Goal: Navigation & Orientation: Understand site structure

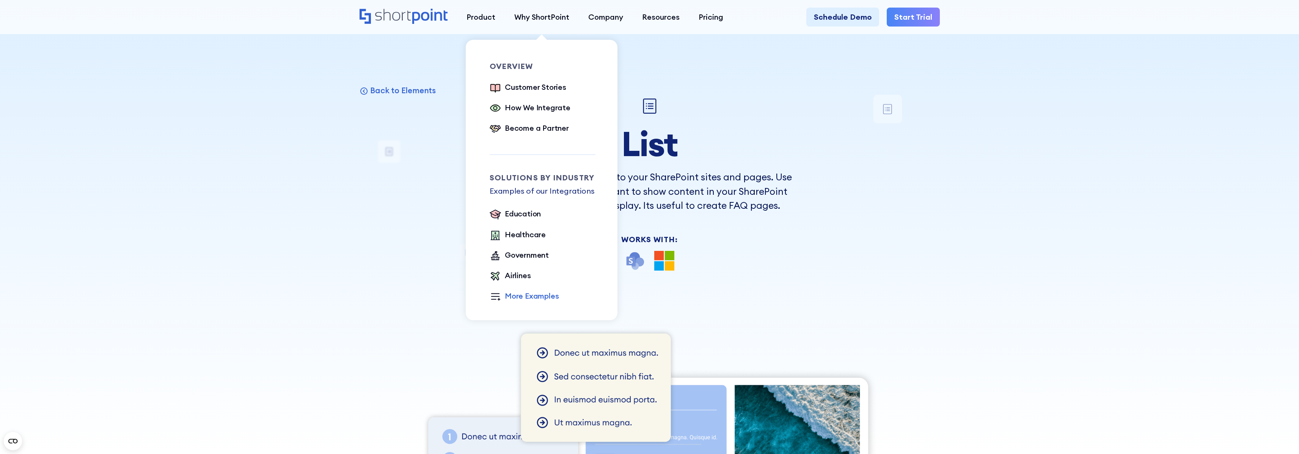
click at [515, 296] on div "More Examples" at bounding box center [532, 295] width 54 height 11
click at [548, 89] on div "Customer Stories" at bounding box center [535, 87] width 61 height 11
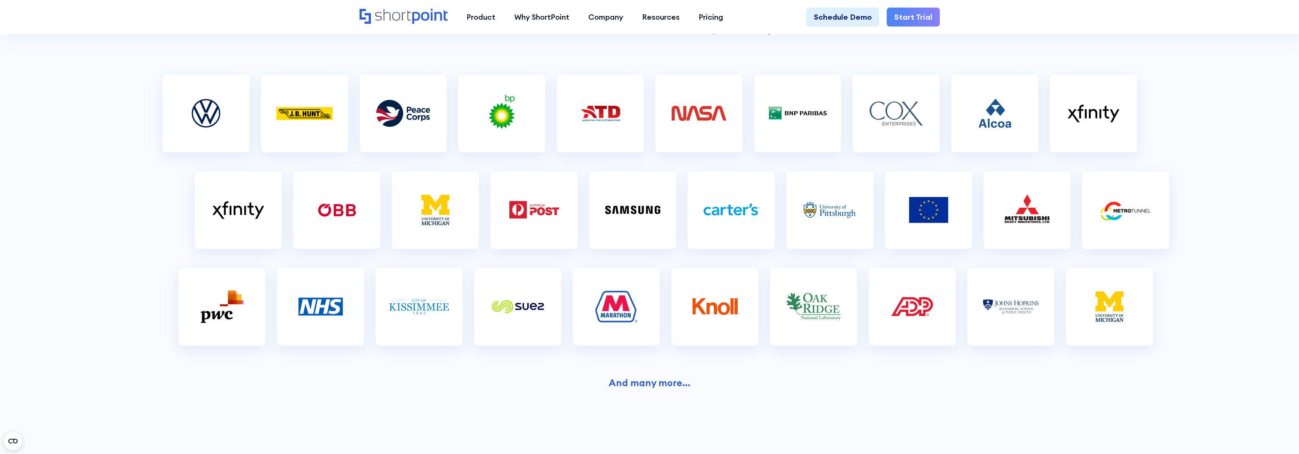
click at [516, 303] on img at bounding box center [517, 307] width 61 height 38
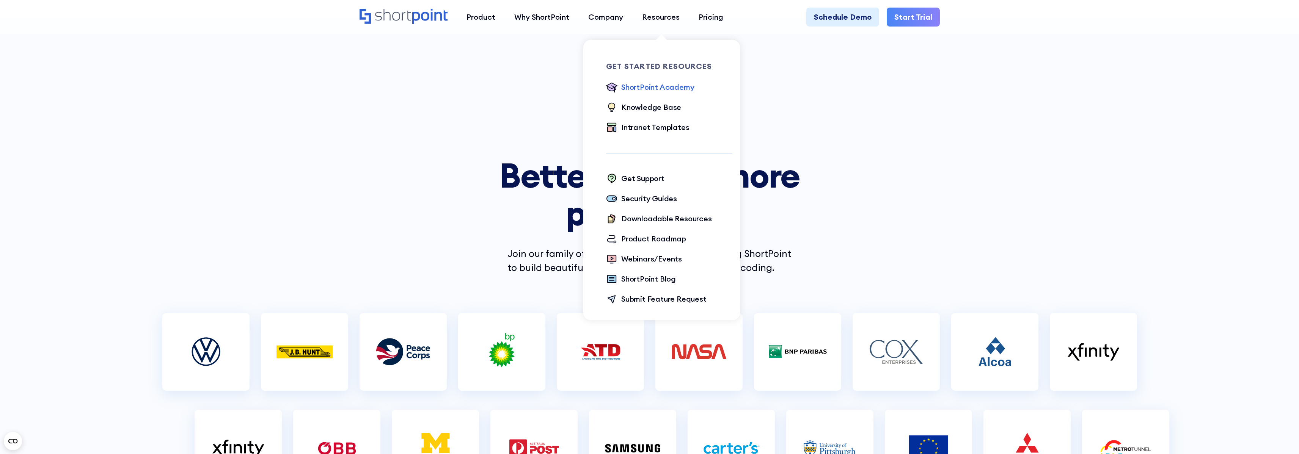
click at [670, 89] on div "ShortPoint Academy" at bounding box center [657, 87] width 73 height 11
